Goal: Task Accomplishment & Management: Manage account settings

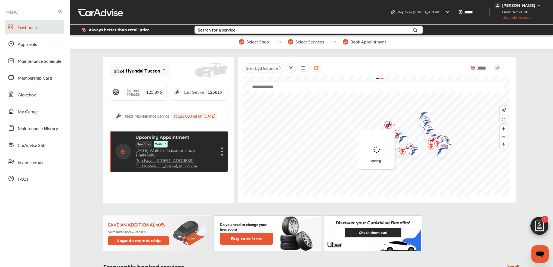
scroll to position [77, 0]
click at [175, 153] on div "Upcoming Appointment New Tires Walk-In [DATE] - Walk In - based on shop availab…" at bounding box center [175, 152] width 80 height 34
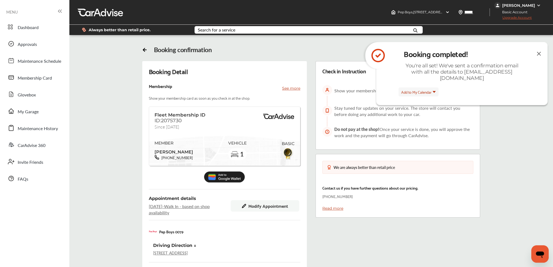
click at [535, 53] on img at bounding box center [538, 53] width 7 height 7
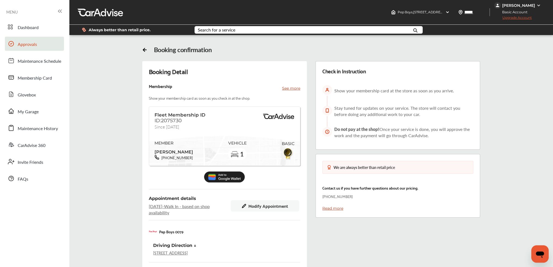
click at [23, 49] on link "Approvals" at bounding box center [34, 44] width 59 height 14
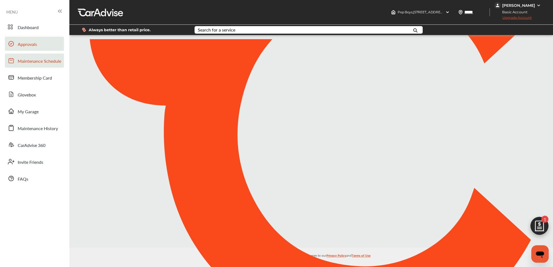
scroll to position [77, 0]
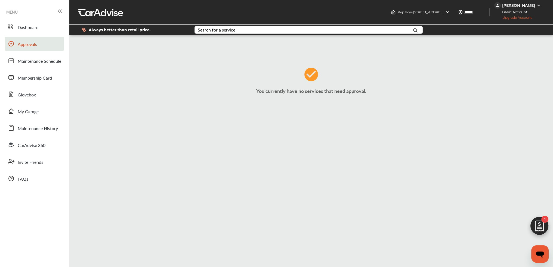
click at [537, 221] on img at bounding box center [539, 227] width 26 height 26
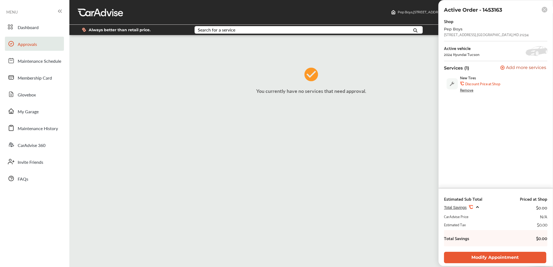
scroll to position [0, 0]
click at [545, 10] on rect at bounding box center [544, 10] width 6 height 6
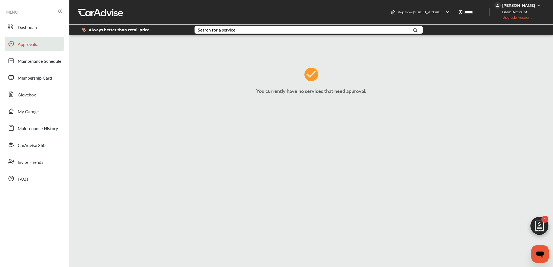
click at [328, 79] on div "You currently have no services that need approval." at bounding box center [311, 82] width 480 height 87
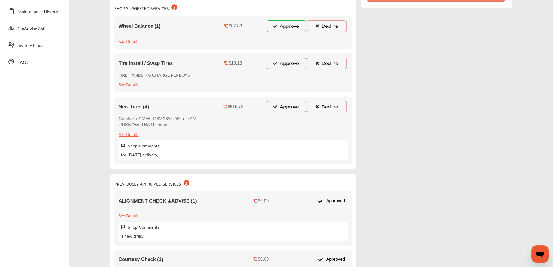
drag, startPoint x: 471, startPoint y: 157, endPoint x: 465, endPoint y: 184, distance: 28.1
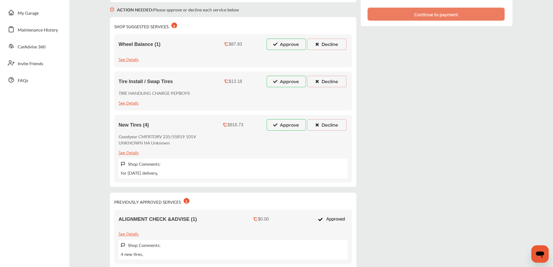
drag, startPoint x: 427, startPoint y: 132, endPoint x: 425, endPoint y: 110, distance: 22.4
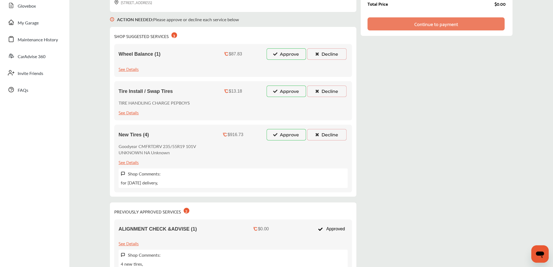
click at [285, 137] on button "Approve" at bounding box center [285, 134] width 39 height 11
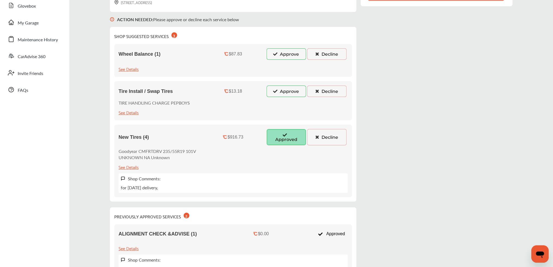
click at [288, 90] on button "Approve" at bounding box center [285, 91] width 39 height 11
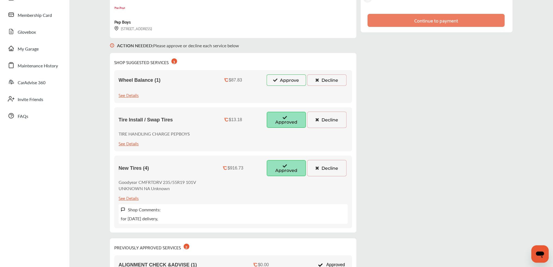
scroll to position [0, 0]
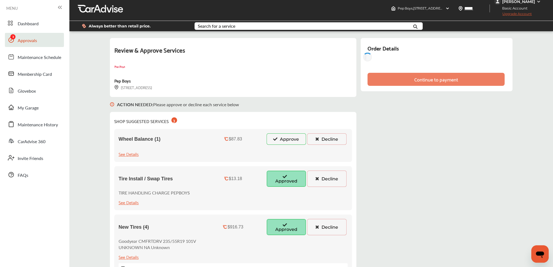
drag, startPoint x: 453, startPoint y: 138, endPoint x: 448, endPoint y: 118, distance: 20.0
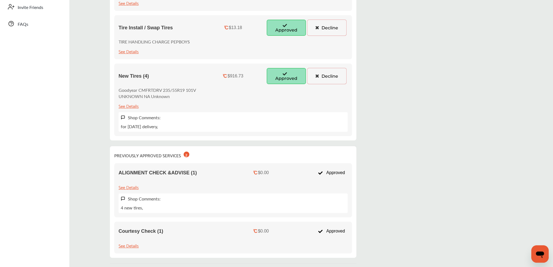
drag, startPoint x: 435, startPoint y: 139, endPoint x: 431, endPoint y: 186, distance: 47.4
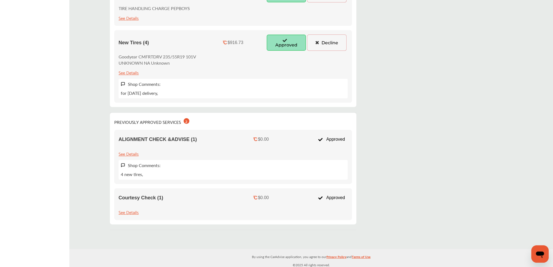
drag, startPoint x: 429, startPoint y: 150, endPoint x: 429, endPoint y: 159, distance: 9.5
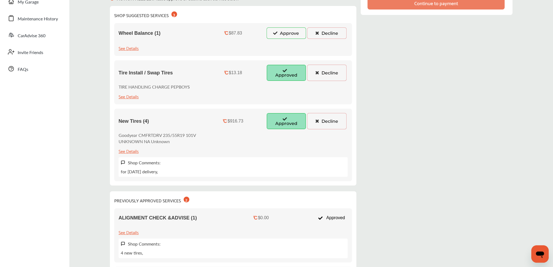
scroll to position [0, 0]
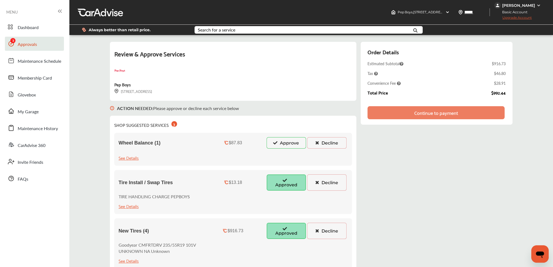
drag, startPoint x: 429, startPoint y: 139, endPoint x: 426, endPoint y: 98, distance: 41.4
click at [446, 114] on div "Continue to payment" at bounding box center [436, 112] width 44 height 5
click at [448, 112] on div "Continue to payment" at bounding box center [436, 112] width 44 height 5
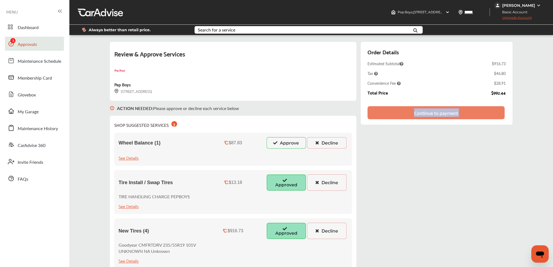
click at [448, 112] on div "Continue to payment" at bounding box center [436, 112] width 44 height 5
click at [510, 139] on div "Review & Approve Services Pep Boys 1739-41 E. JOPPA RD BALTIMORE, MD 21234 ACTI…" at bounding box center [311, 230] width 402 height 377
click at [278, 110] on div "ACTION NEEDED : Please approve or decline each service below" at bounding box center [233, 108] width 246 height 15
click at [335, 142] on button "Decline" at bounding box center [326, 142] width 39 height 11
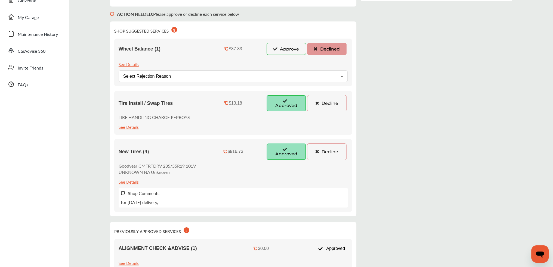
drag, startPoint x: 427, startPoint y: 158, endPoint x: 425, endPoint y: 186, distance: 28.9
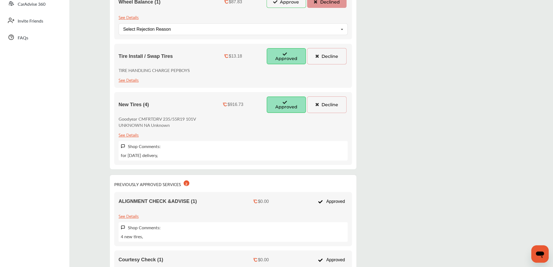
scroll to position [203, 0]
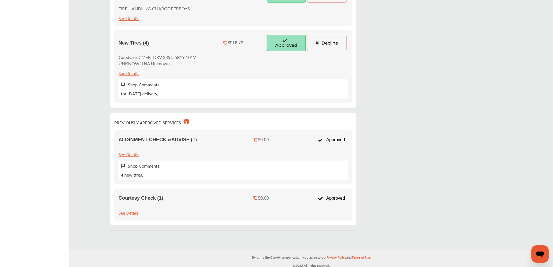
drag, startPoint x: 420, startPoint y: 131, endPoint x: 418, endPoint y: 181, distance: 50.6
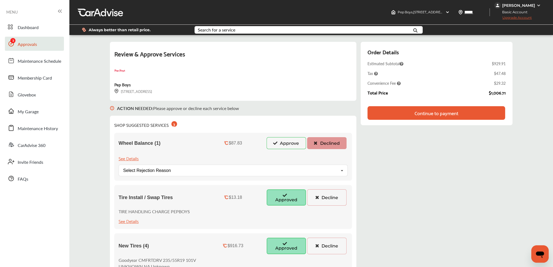
drag, startPoint x: 410, startPoint y: 95, endPoint x: 409, endPoint y: 82, distance: 13.9
click at [444, 117] on div "Continue to payment" at bounding box center [436, 113] width 138 height 14
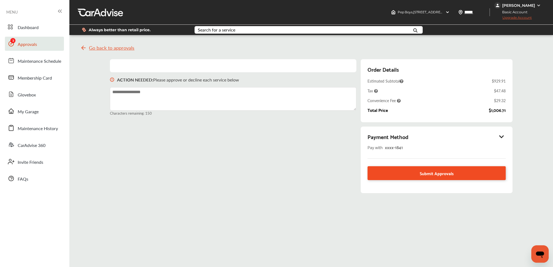
click at [473, 173] on link "Submit Approvals" at bounding box center [436, 173] width 138 height 14
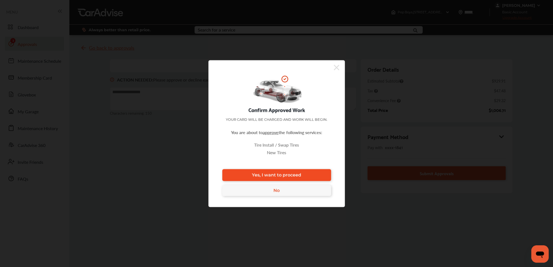
click at [304, 175] on link "Yes, I want to proceed" at bounding box center [276, 175] width 109 height 12
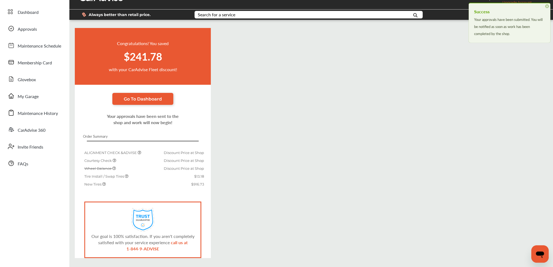
scroll to position [32, 0]
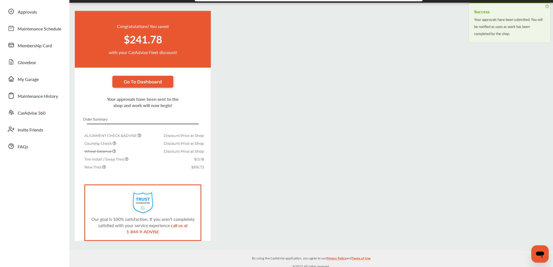
drag, startPoint x: 404, startPoint y: 111, endPoint x: 402, endPoint y: 145, distance: 34.3
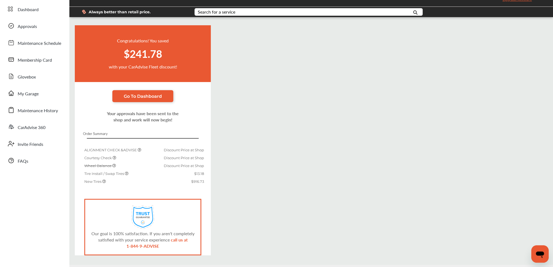
scroll to position [0, 0]
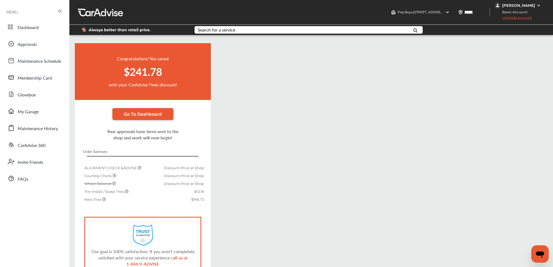
drag, startPoint x: 392, startPoint y: 156, endPoint x: 389, endPoint y: 127, distance: 28.7
click at [147, 113] on span "Go To Dashboard" at bounding box center [143, 114] width 38 height 5
